Goal: Task Accomplishment & Management: Manage account settings

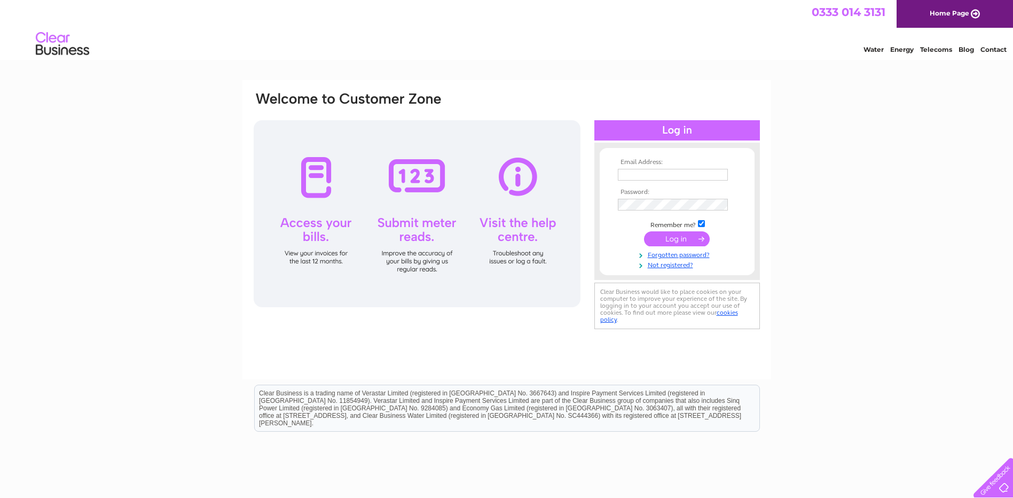
type input "info@thedownshire.co.uk"
click at [683, 243] on input "submit" at bounding box center [677, 238] width 66 height 15
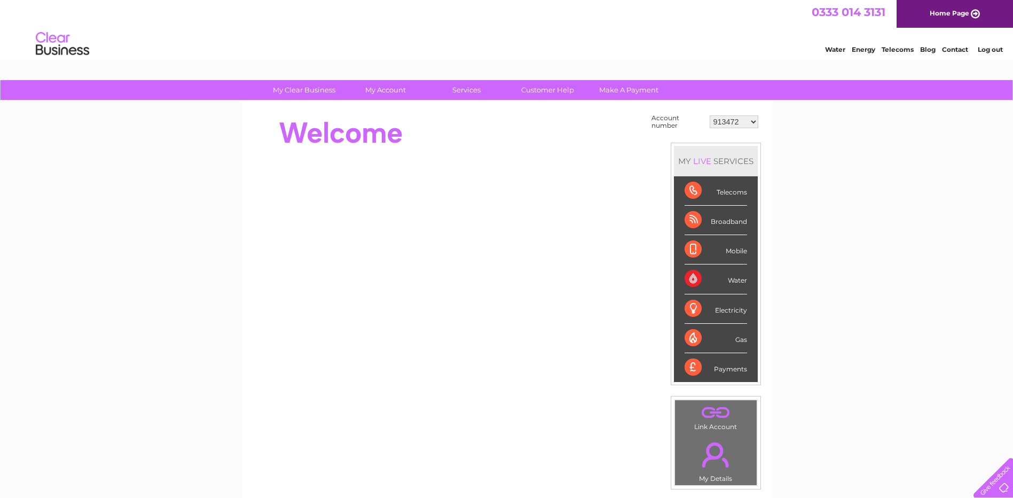
click at [747, 124] on select "913472 913473 952249 30264287 30264289 30265480 30265483 30269433 30269456" at bounding box center [734, 121] width 49 height 13
click at [881, 170] on div "My Clear Business Login Details My Details My Preferences Link Account My Accou…" at bounding box center [506, 381] width 1013 height 603
click at [750, 120] on select "913472 913473 952249 30264287 30264289 30265480 30265483 30269433 30269456" at bounding box center [734, 121] width 49 height 13
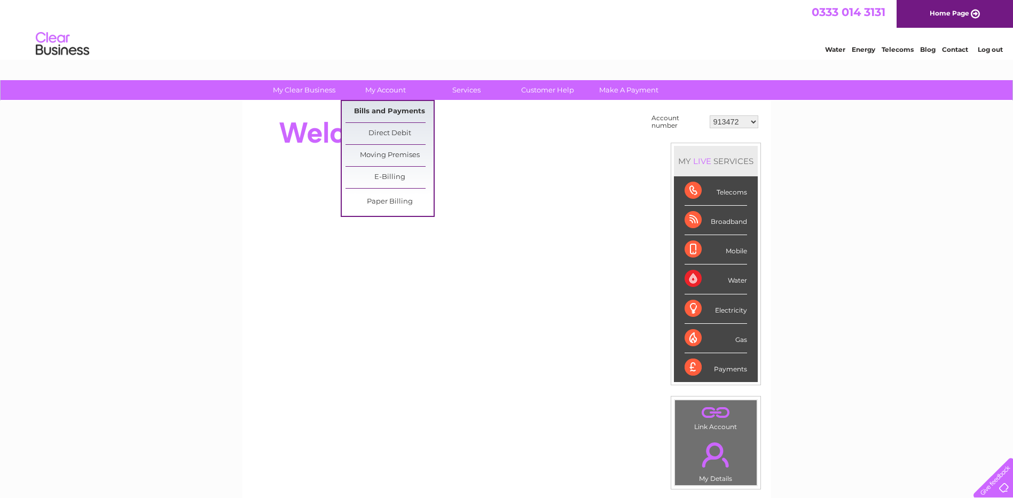
click at [392, 107] on link "Bills and Payments" at bounding box center [390, 111] width 88 height 21
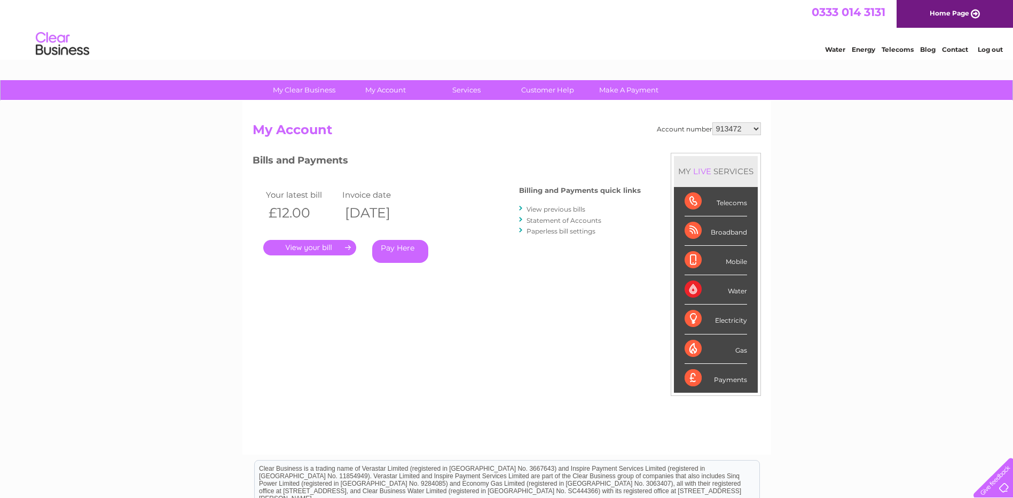
click at [743, 130] on select "913472 913473 952249 30264287 30264289 30265480 30265483 30269433 30269456" at bounding box center [737, 128] width 49 height 13
select select "913473"
click at [713, 122] on select "913472 913473 952249 30264287 30264289 30265480 30265483 30269433 30269456" at bounding box center [737, 128] width 49 height 13
click at [753, 130] on select "913472 913473 952249 30264287 30264289 30265480 30265483 30269433 30269456" at bounding box center [737, 128] width 49 height 13
select select "952249"
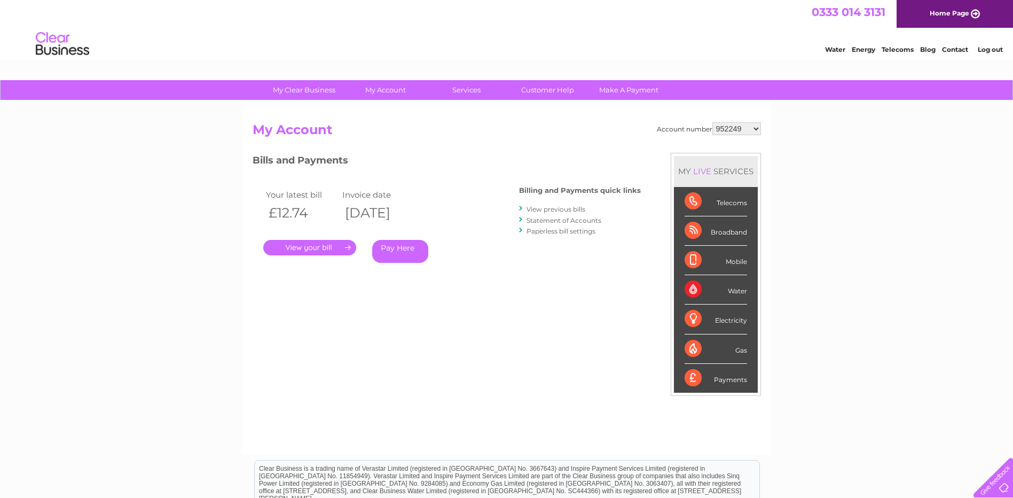
click at [713, 122] on select "913472 913473 952249 30264287 30264289 30265480 30265483 30269433 30269456" at bounding box center [737, 128] width 49 height 13
click at [307, 246] on link "." at bounding box center [309, 247] width 93 height 15
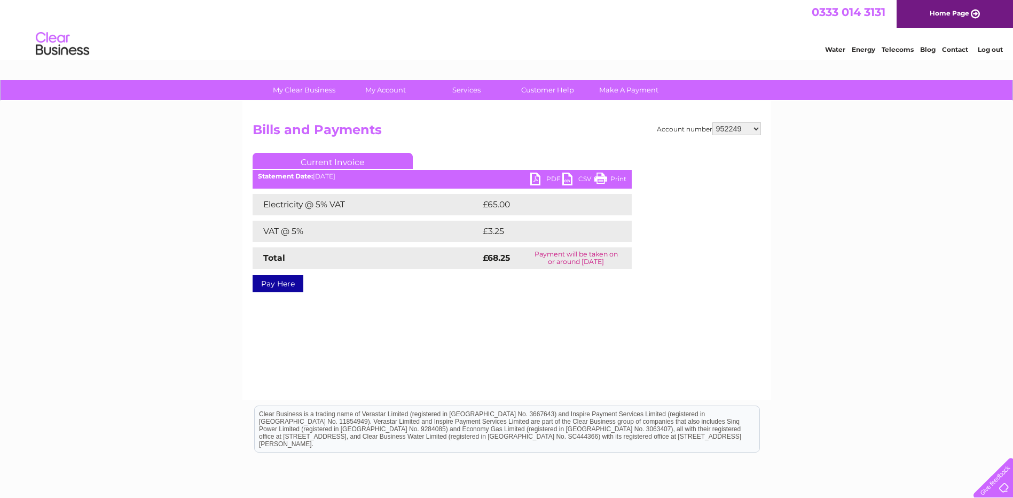
click at [548, 178] on link "PDF" at bounding box center [547, 180] width 32 height 15
